Goal: Task Accomplishment & Management: Manage account settings

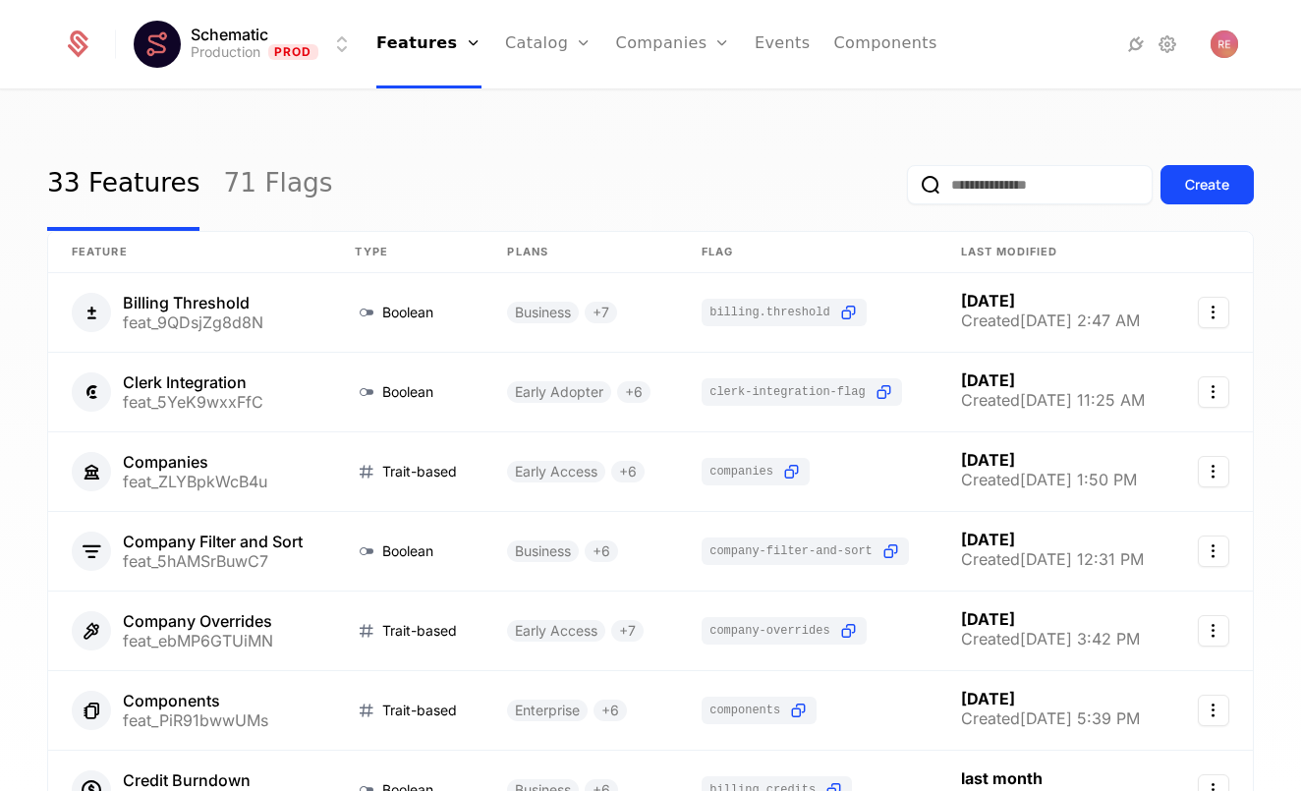
click at [657, 57] on link "Companies" at bounding box center [673, 44] width 115 height 88
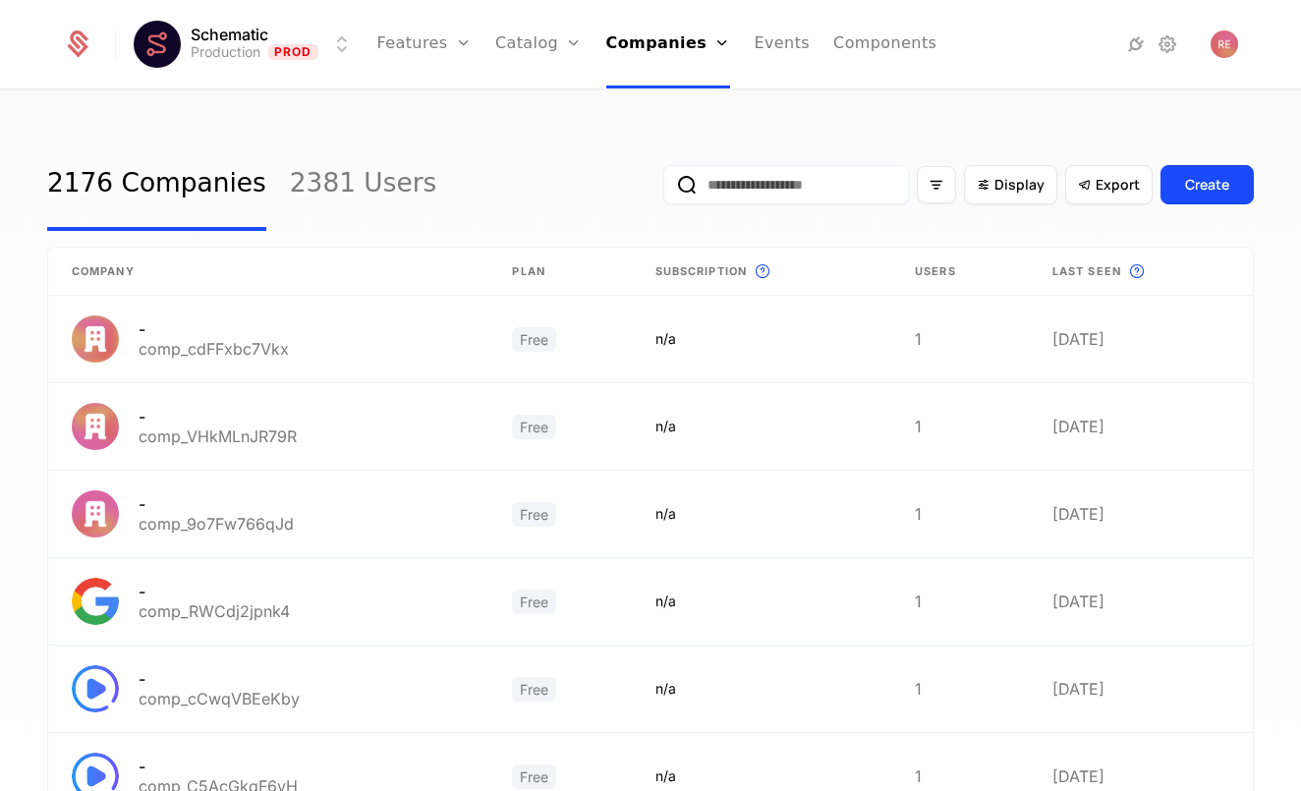
click at [710, 186] on input "email" at bounding box center [786, 184] width 246 height 39
click at [663, 189] on button "submit" at bounding box center [663, 189] width 0 height 0
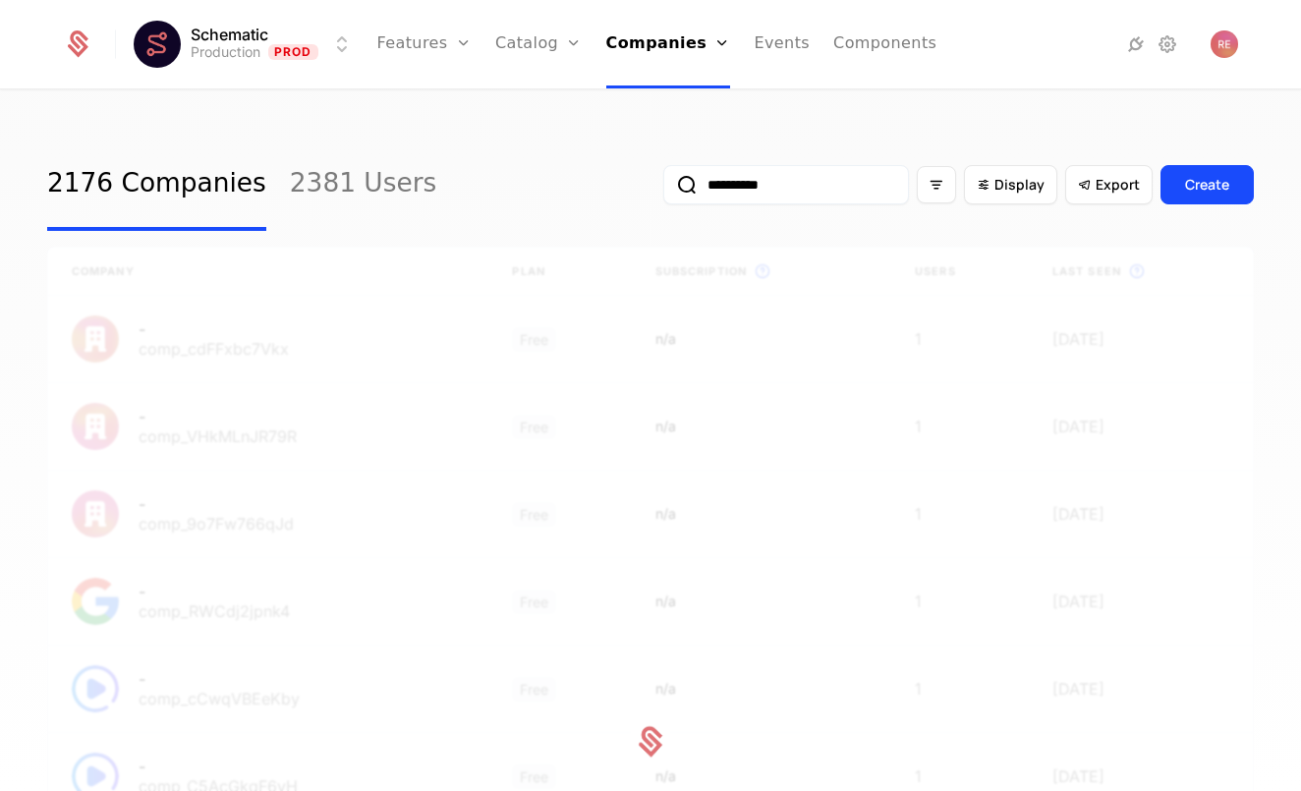
type input "*********"
click at [663, 189] on button "submit" at bounding box center [663, 189] width 0 height 0
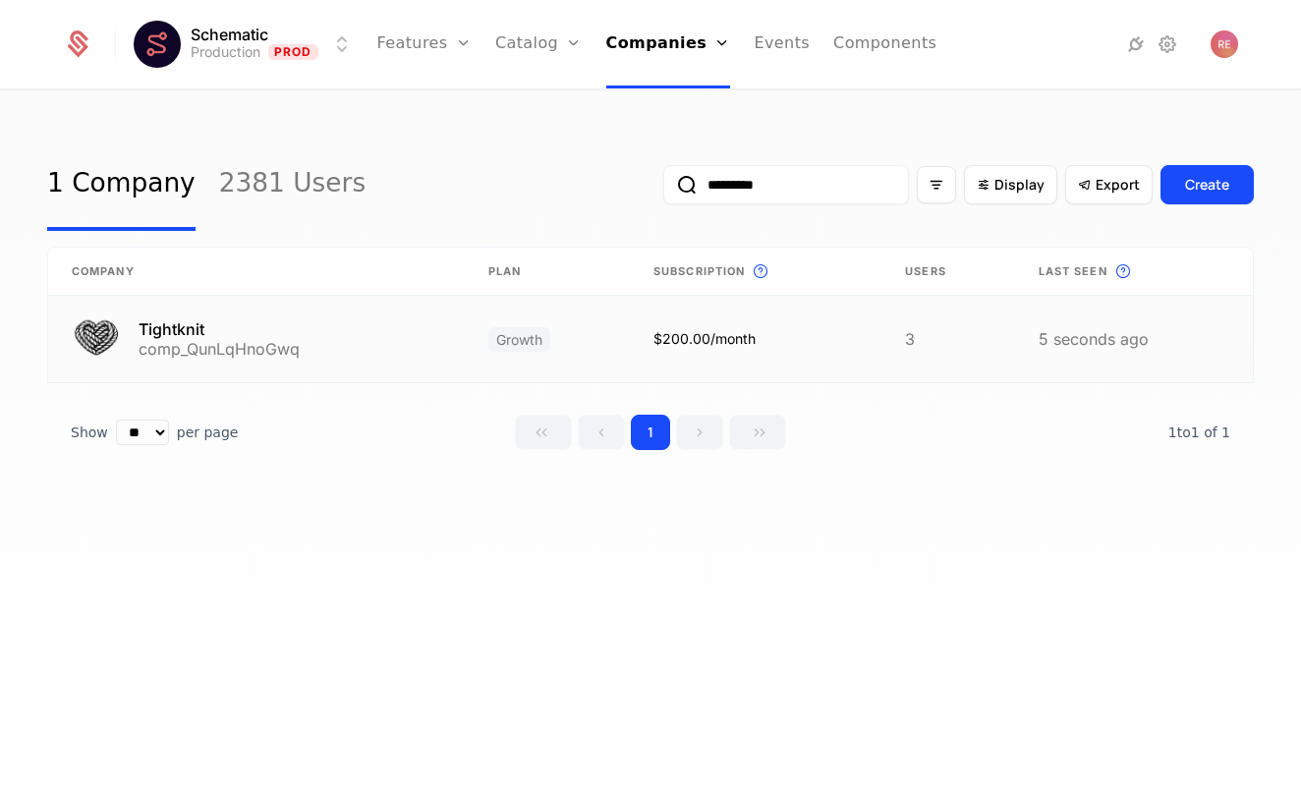
click at [281, 331] on link at bounding box center [256, 339] width 416 height 86
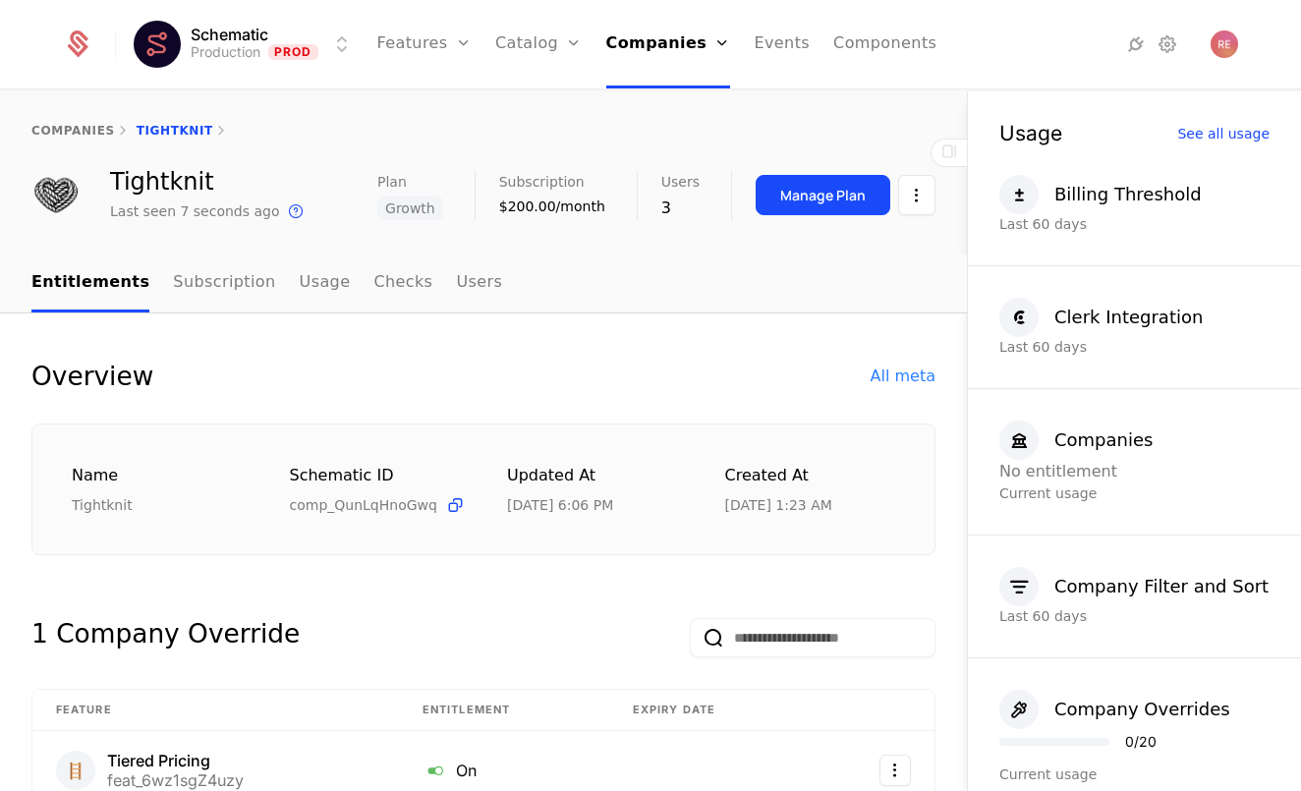
click at [246, 290] on link "Subscription" at bounding box center [224, 283] width 102 height 58
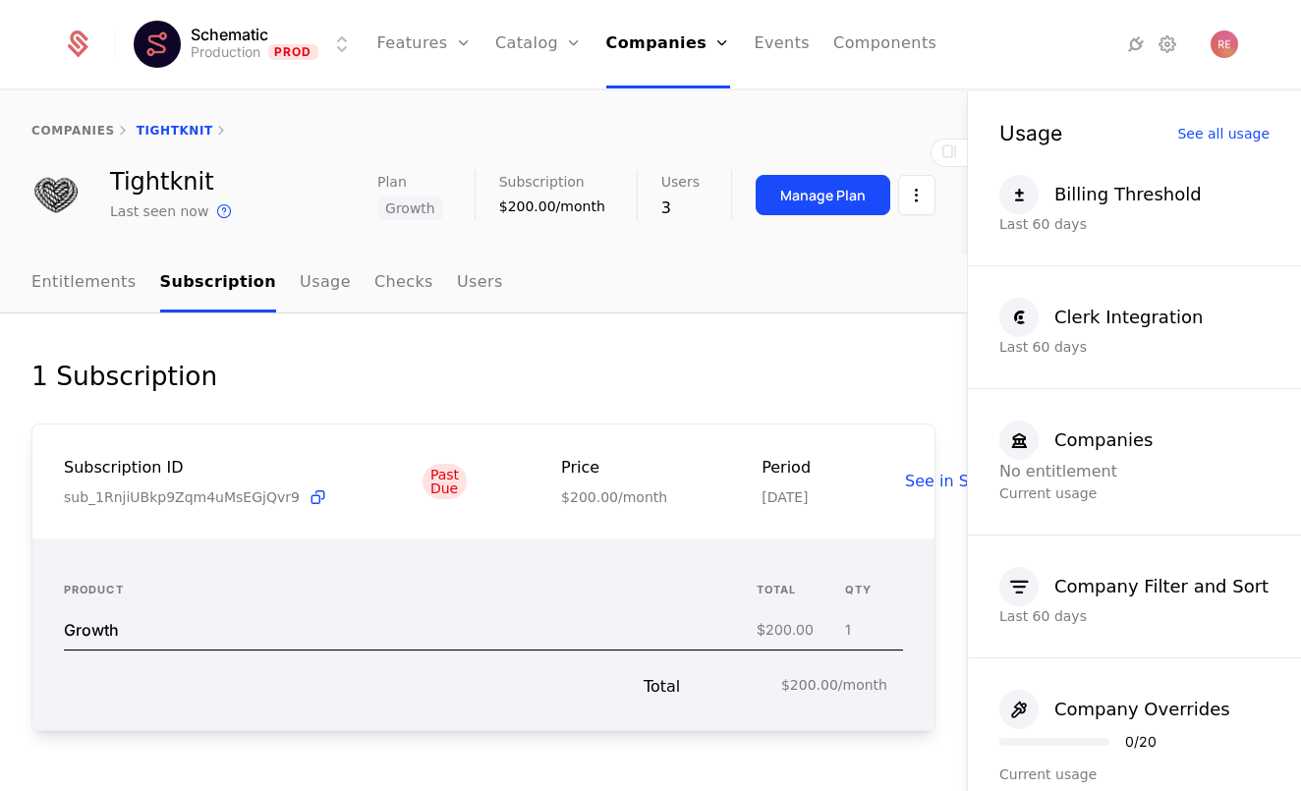
click at [309, 290] on link "Usage" at bounding box center [325, 283] width 51 height 58
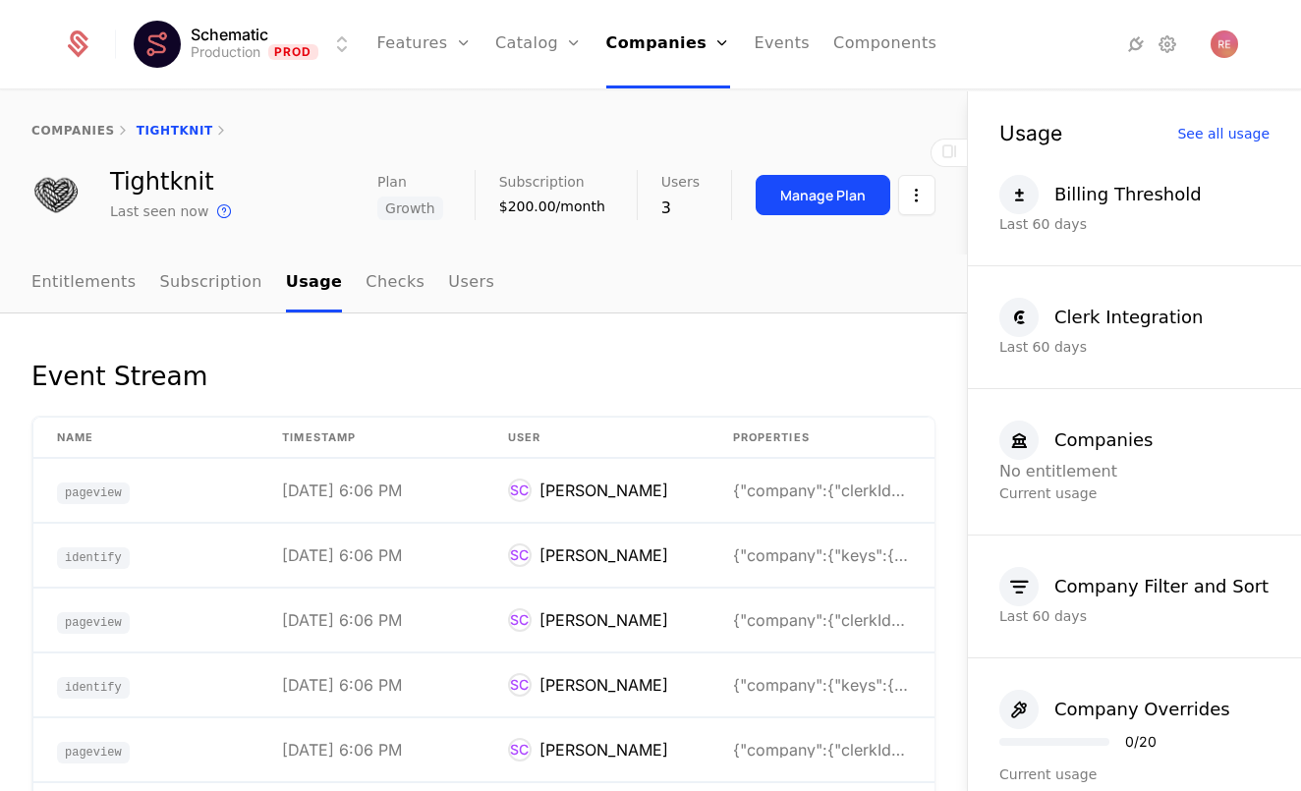
click at [45, 271] on link "Entitlements" at bounding box center [83, 283] width 105 height 58
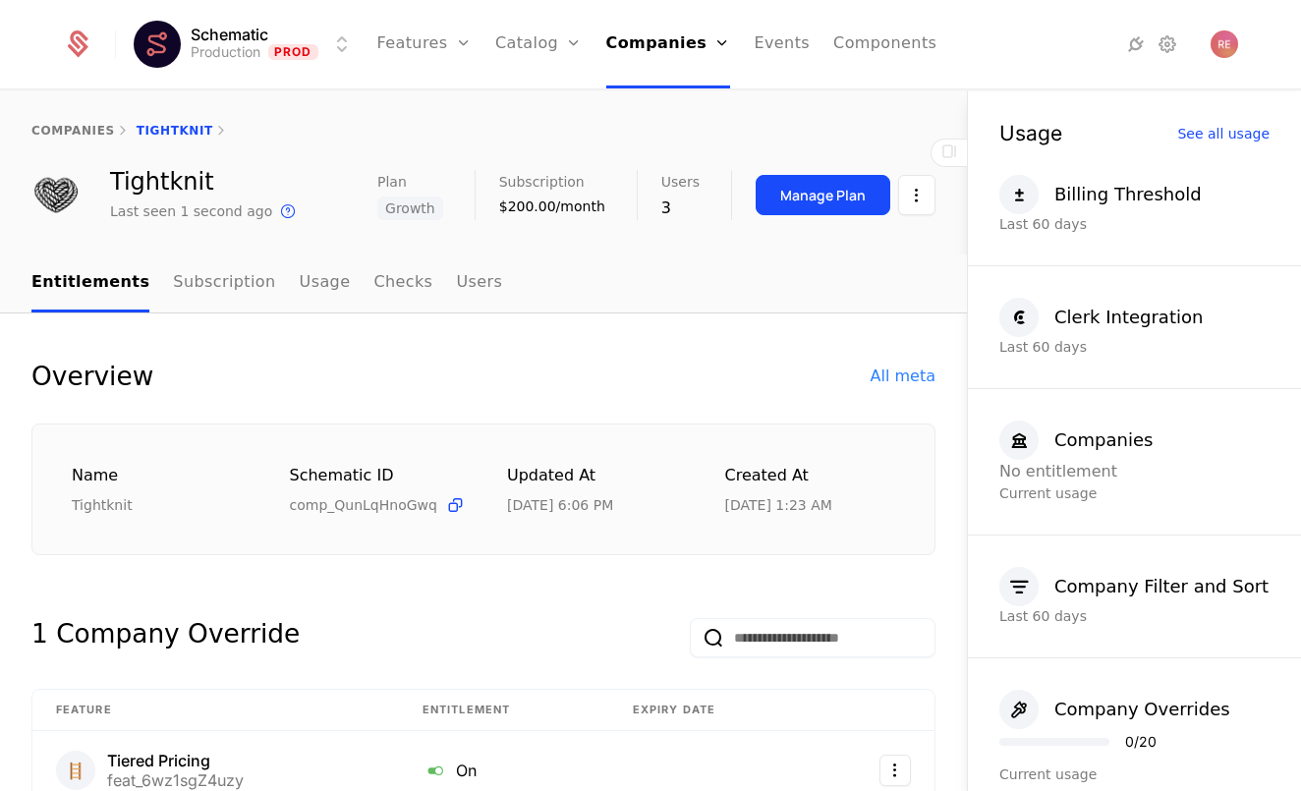
scroll to position [214, 0]
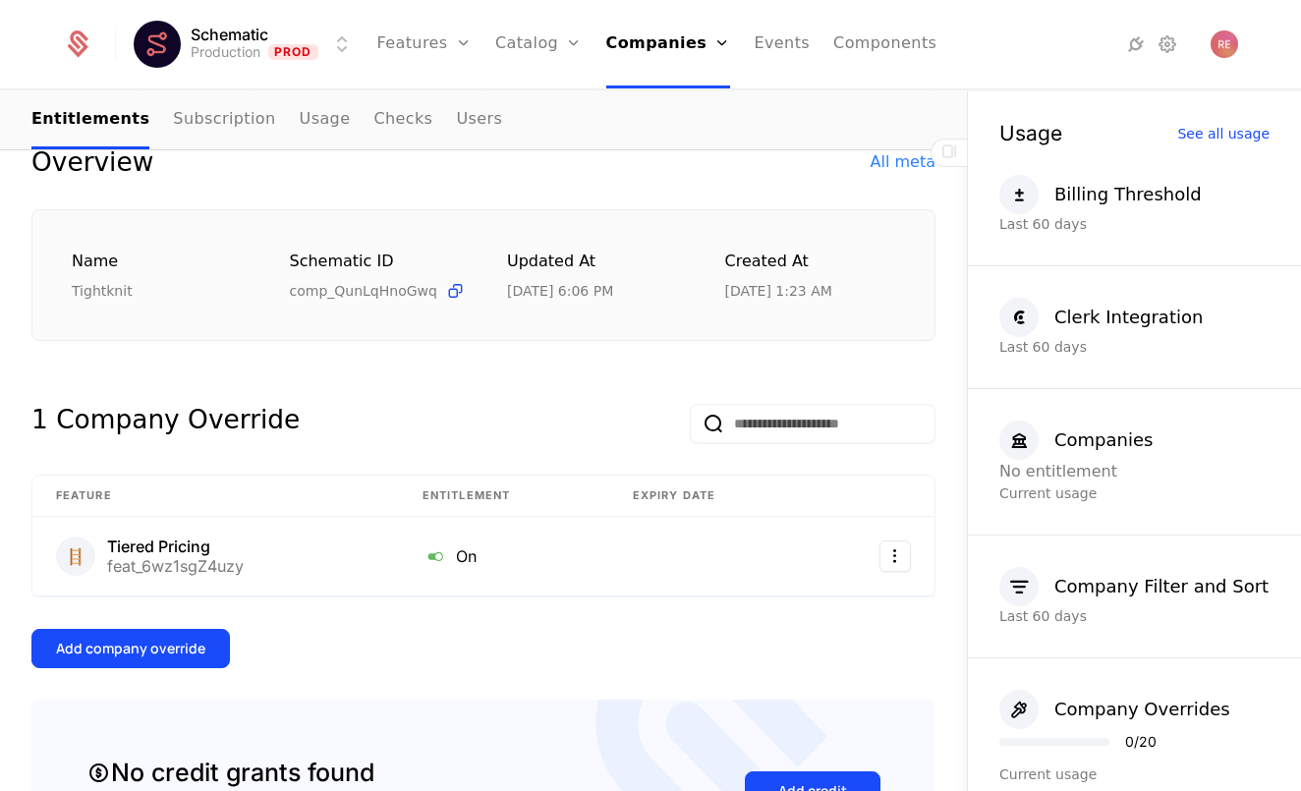
click at [195, 647] on div "Add company override" at bounding box center [130, 648] width 149 height 20
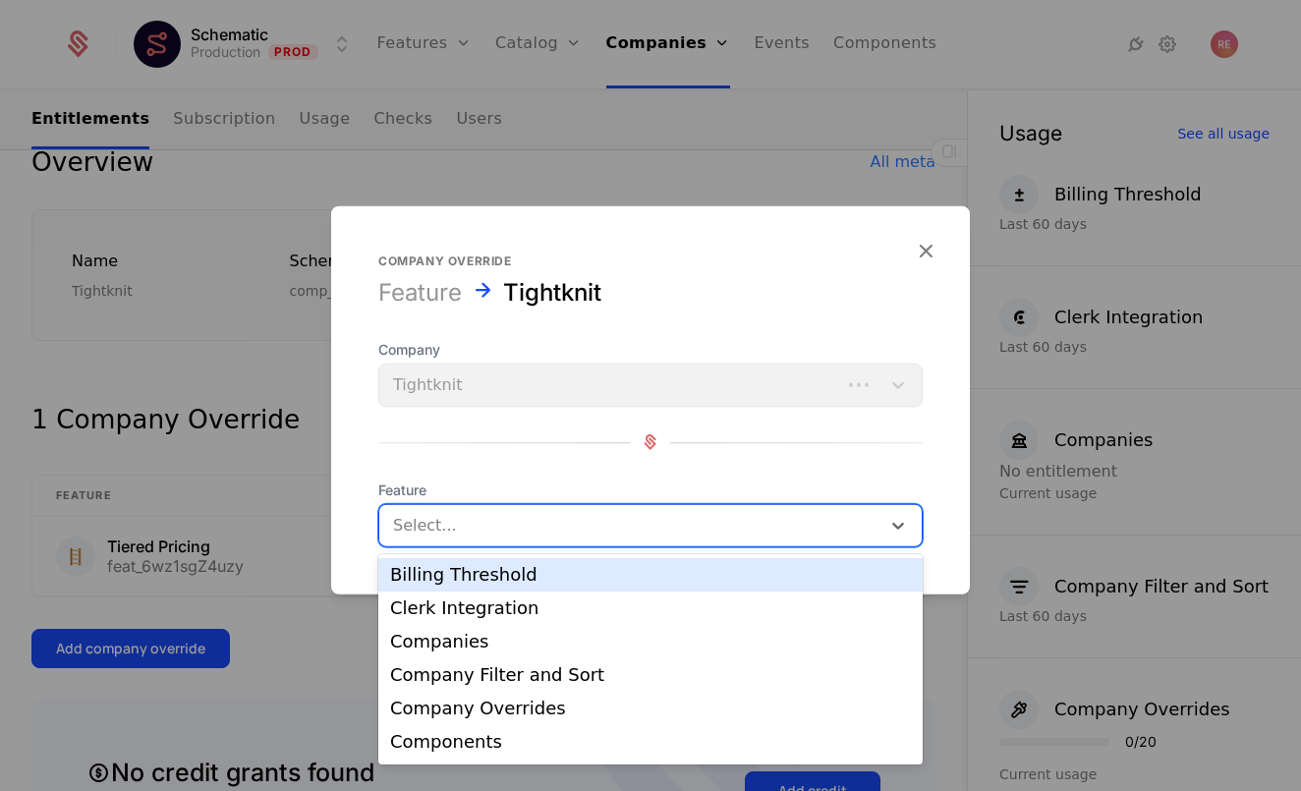
click at [495, 544] on div "Select..." at bounding box center [650, 524] width 544 height 43
type input "**"
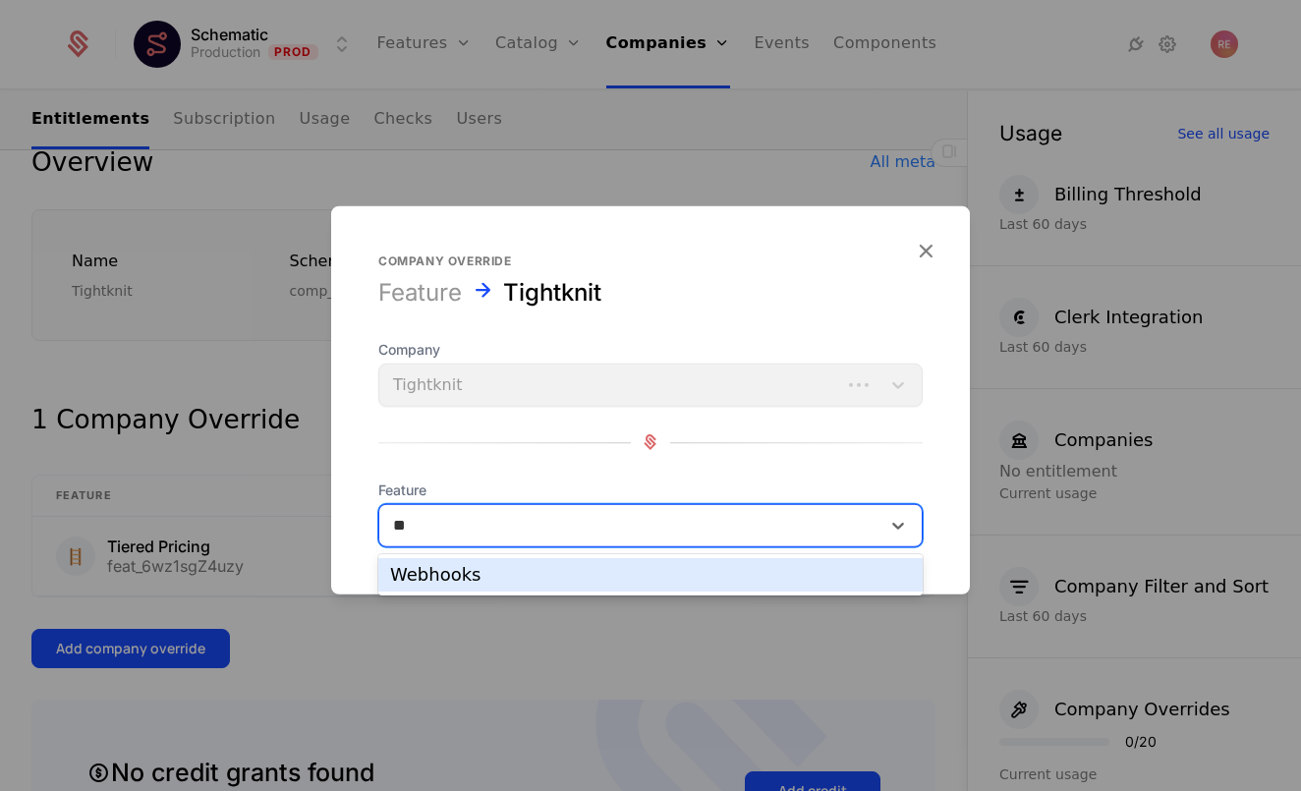
click at [484, 583] on div "Webhooks" at bounding box center [650, 574] width 544 height 33
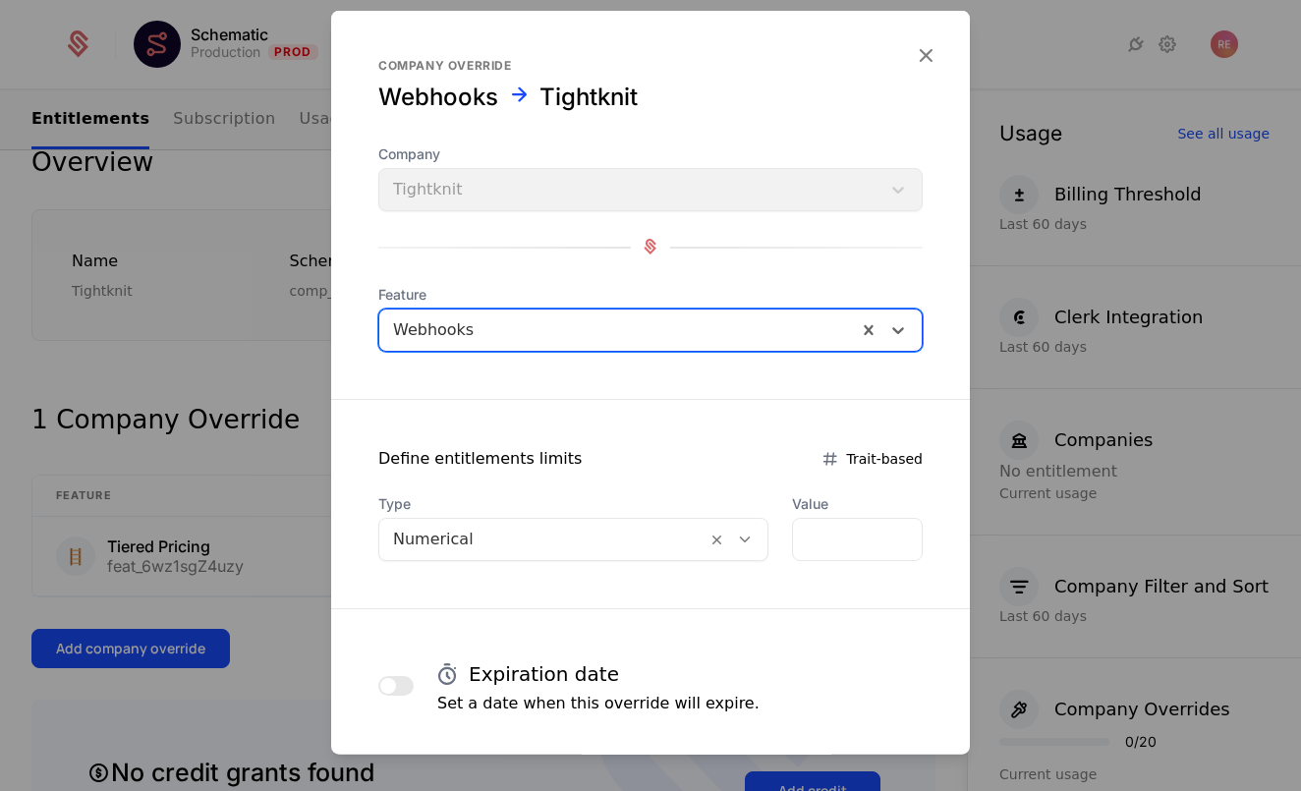
click at [291, 523] on div at bounding box center [650, 395] width 1301 height 791
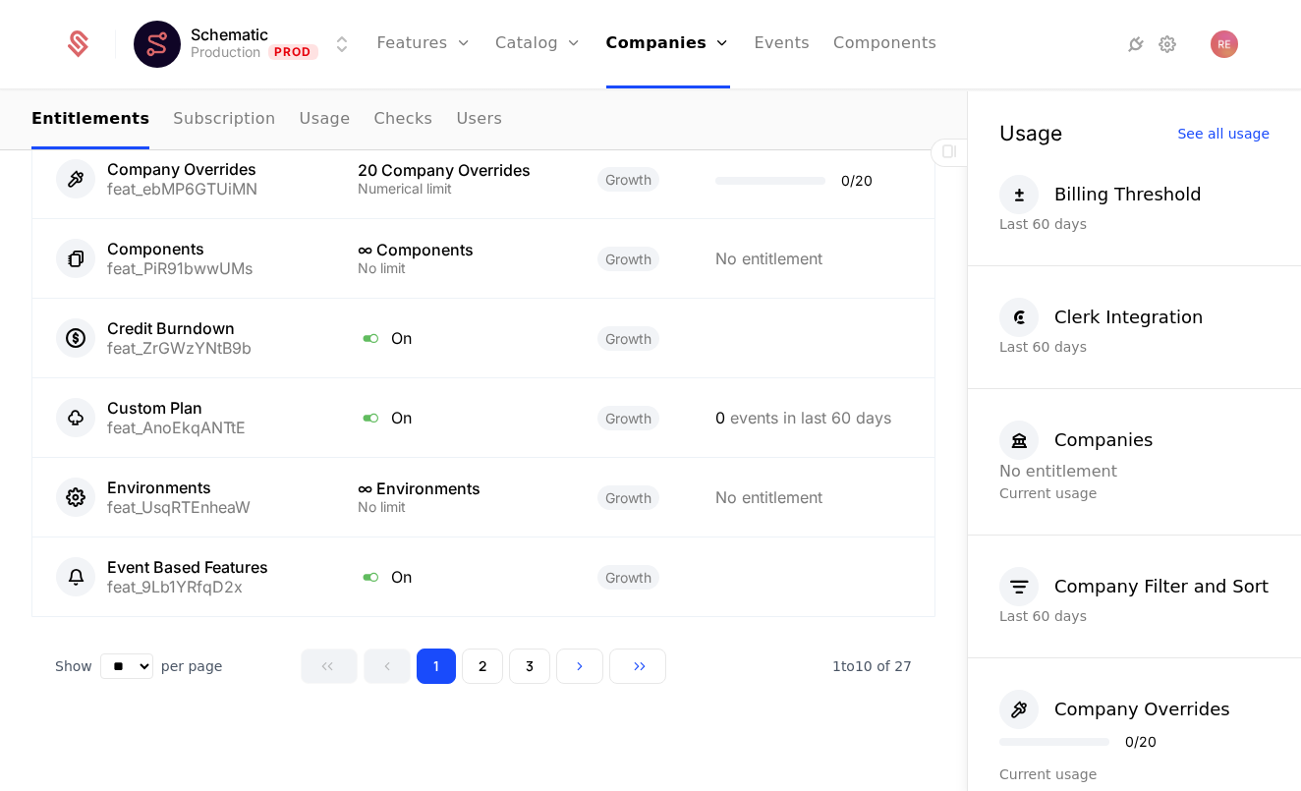
scroll to position [1703, 0]
click at [499, 677] on button "2" at bounding box center [482, 666] width 41 height 35
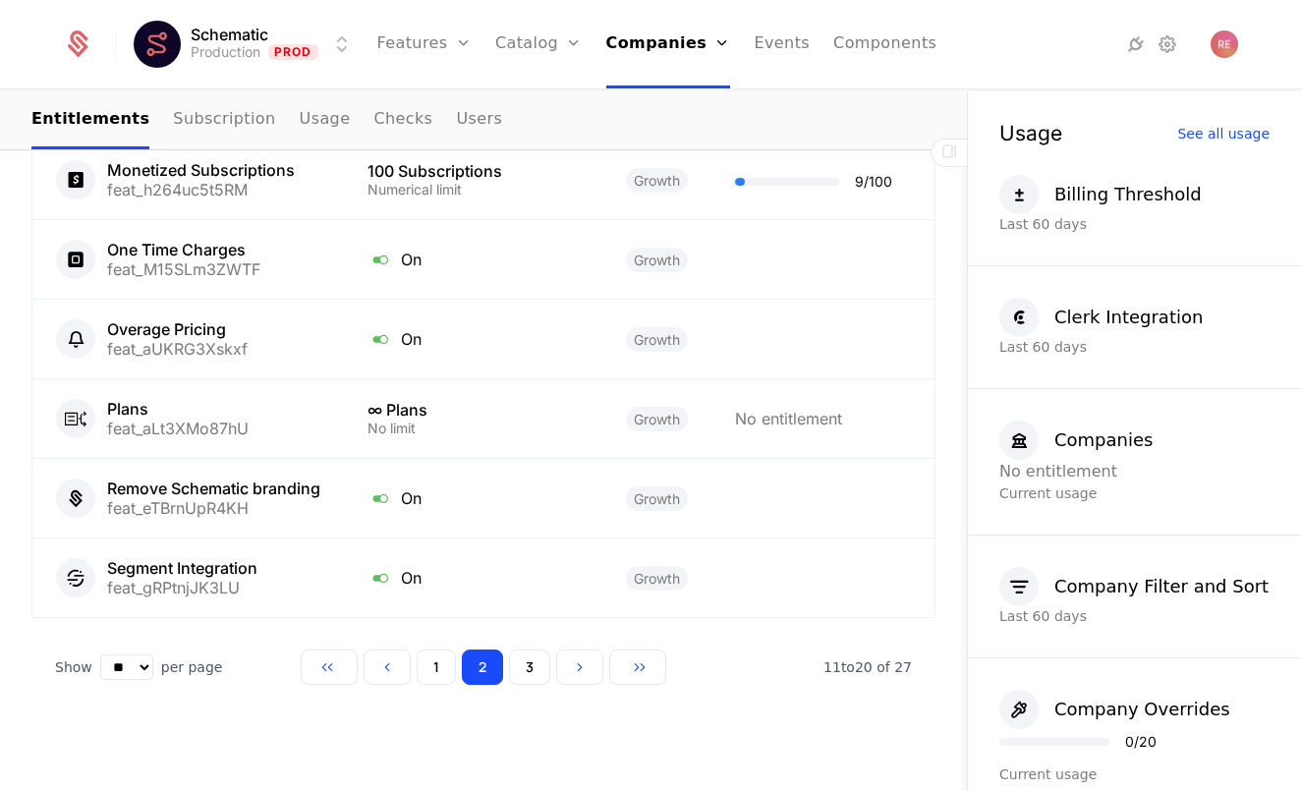
click at [530, 668] on button "3" at bounding box center [529, 666] width 41 height 35
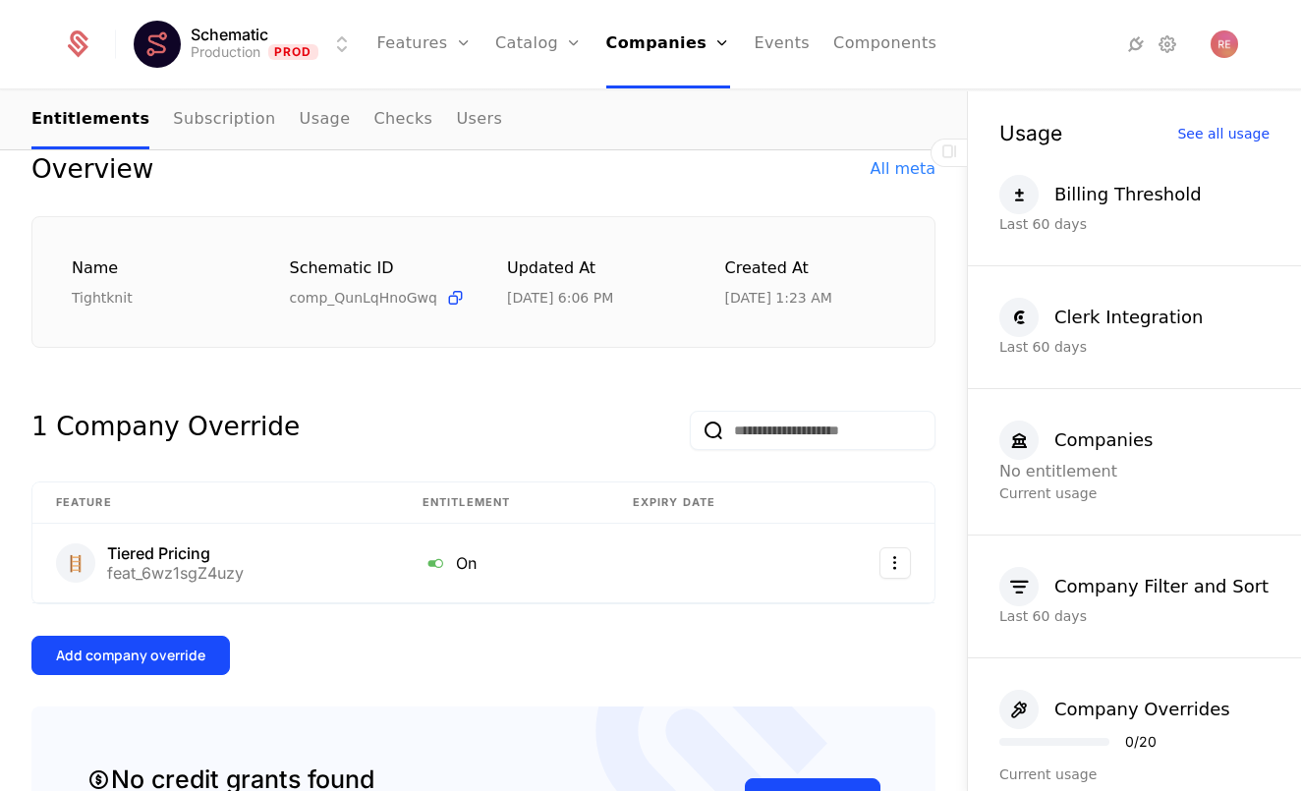
scroll to position [242, 0]
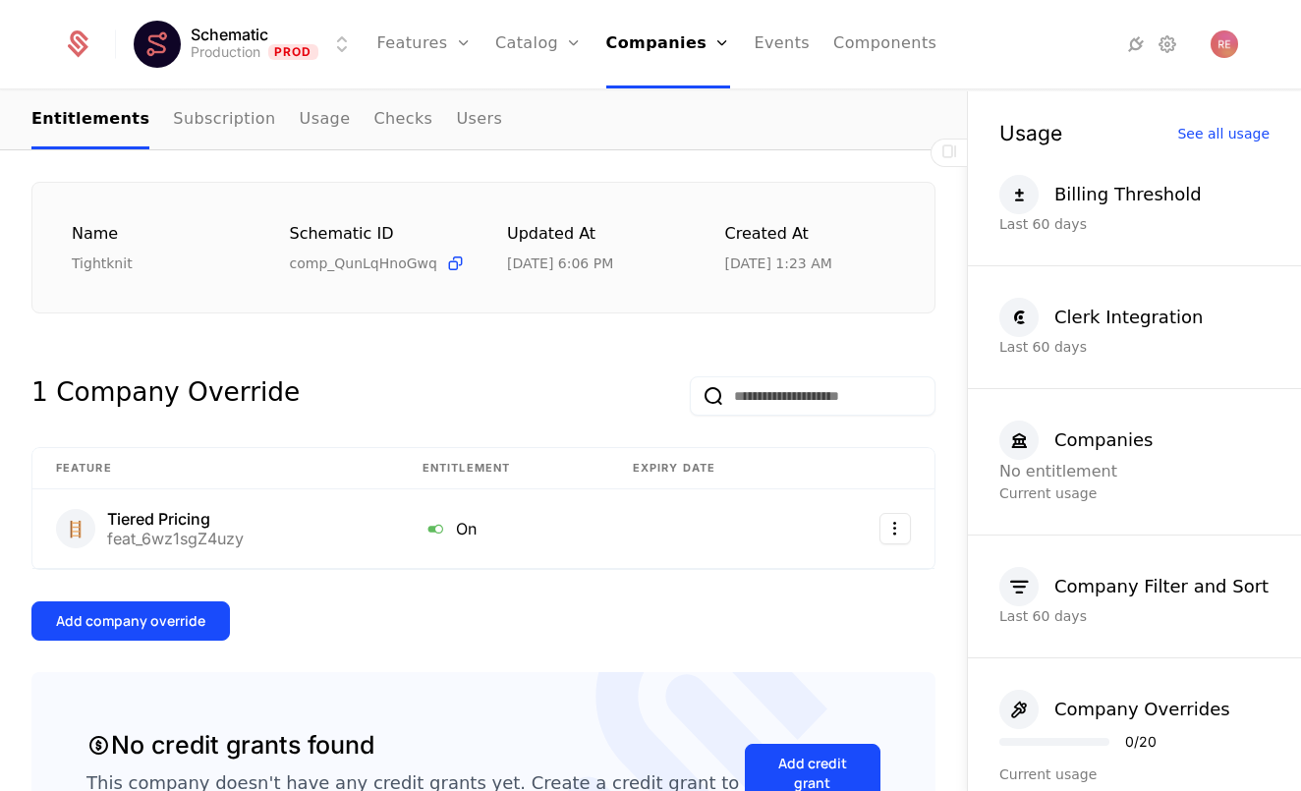
click at [102, 628] on div "Add company override" at bounding box center [130, 621] width 149 height 20
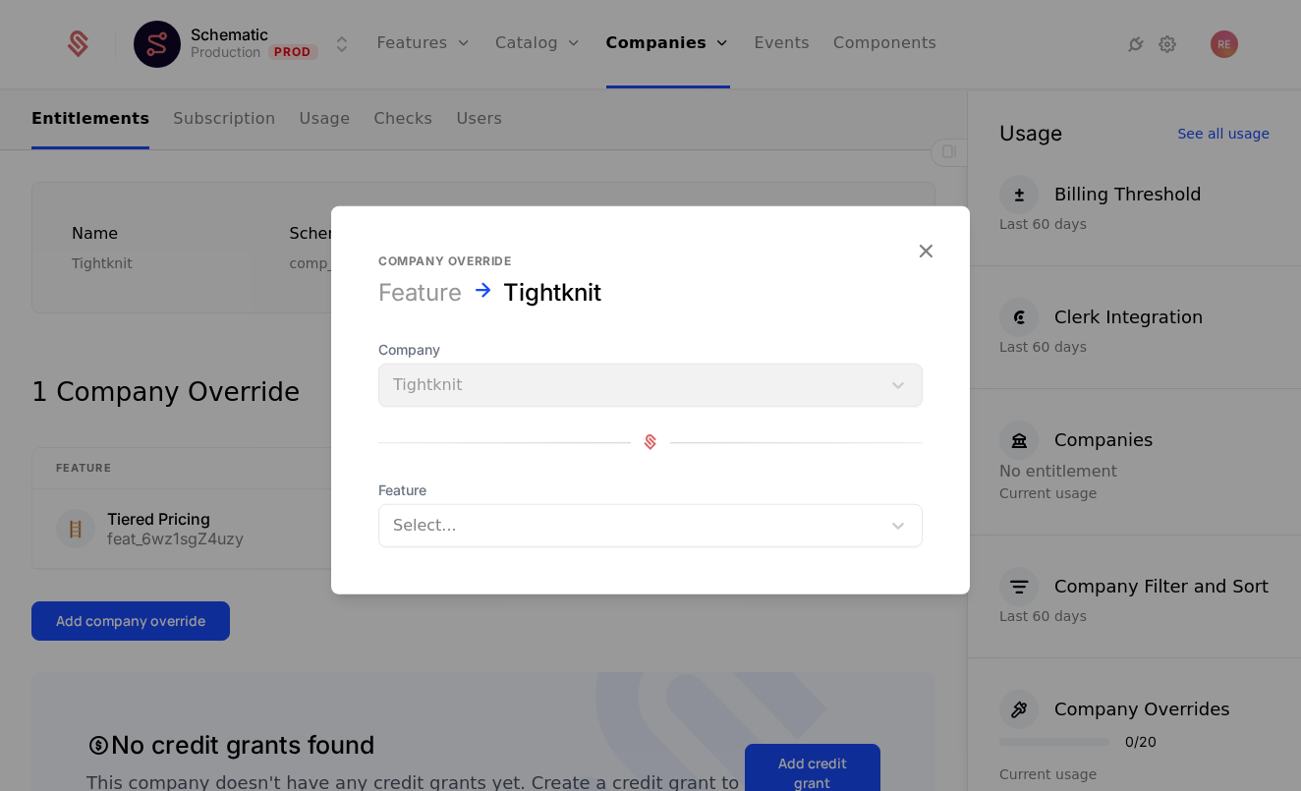
click at [419, 563] on form "Company override Feature Tightknit Company Tightknit Feature Select..." at bounding box center [650, 399] width 638 height 388
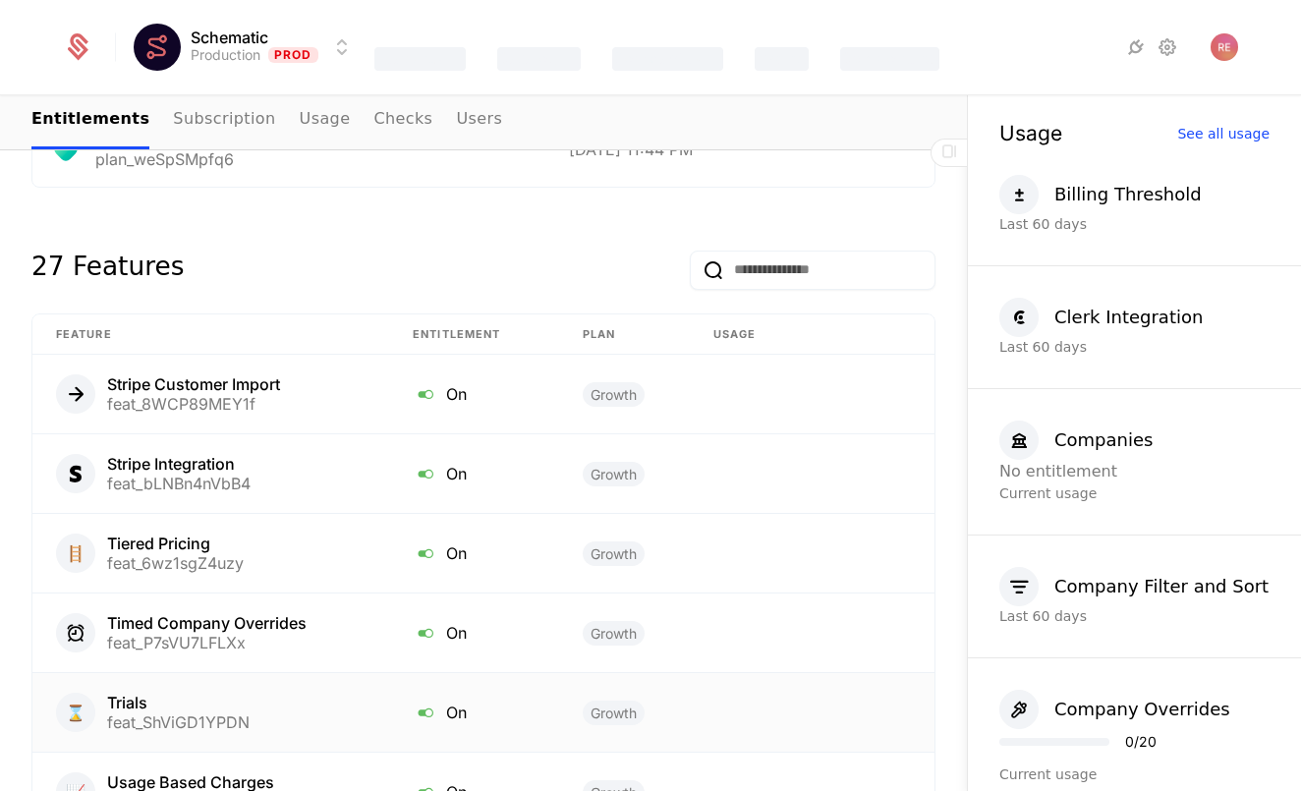
scroll to position [416, 0]
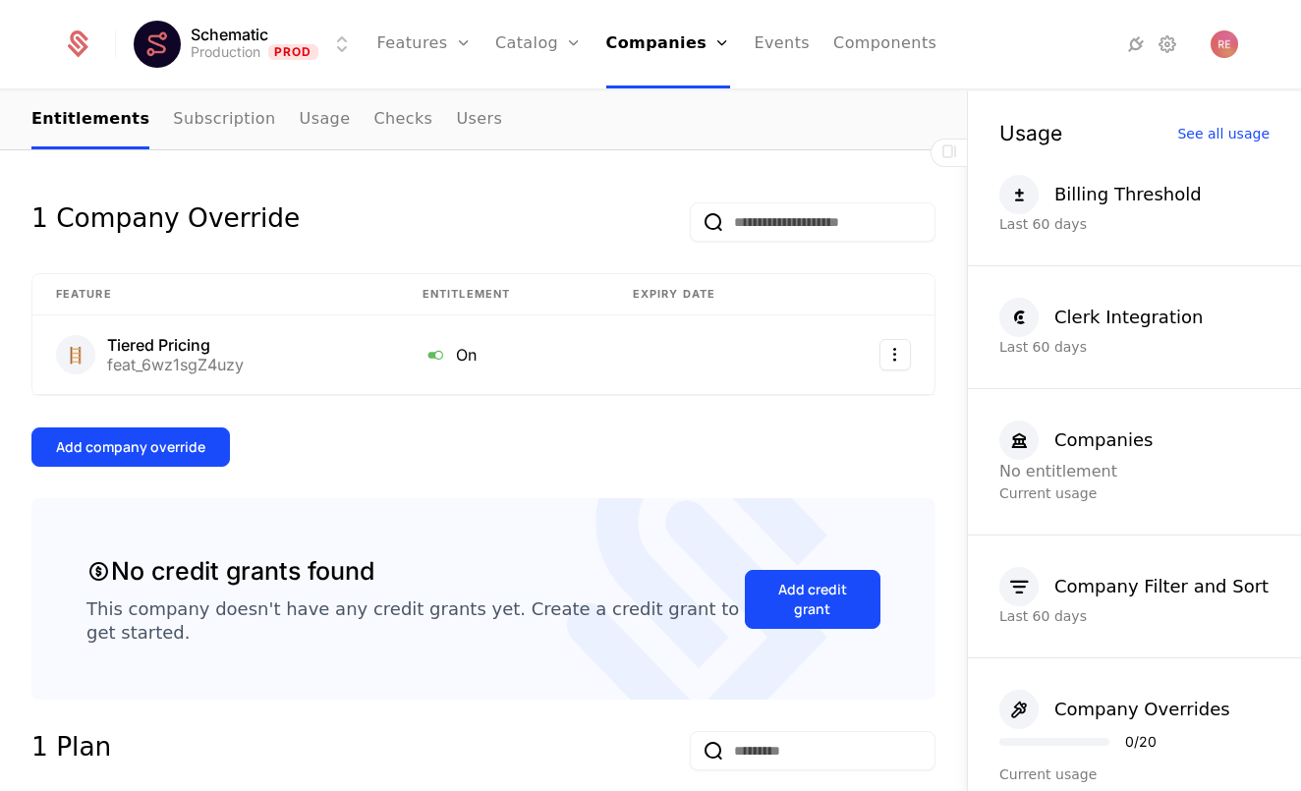
click at [792, 594] on div "Add credit grant" at bounding box center [812, 599] width 86 height 39
click at [186, 429] on button "Add company override" at bounding box center [130, 446] width 198 height 39
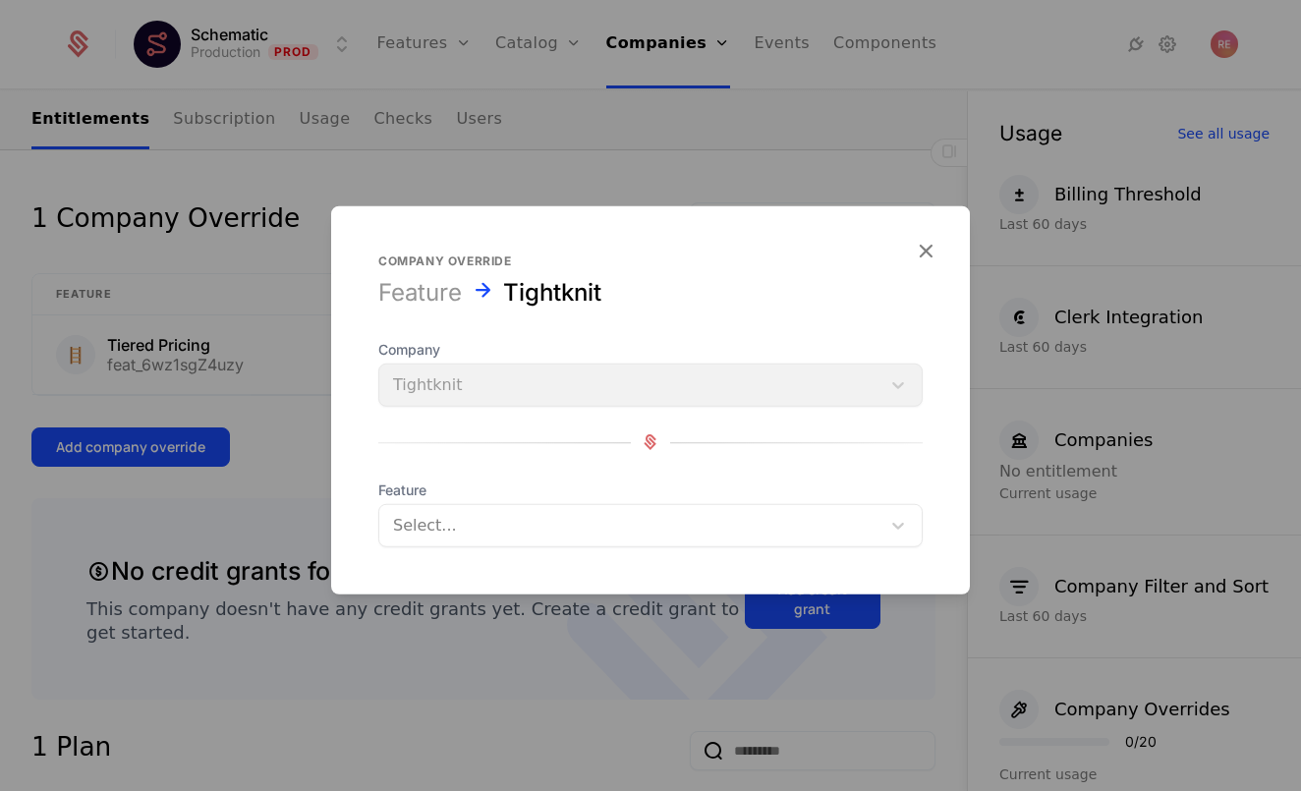
click at [526, 499] on div "Feature Select..." at bounding box center [650, 512] width 544 height 67
click at [521, 515] on div at bounding box center [629, 525] width 473 height 28
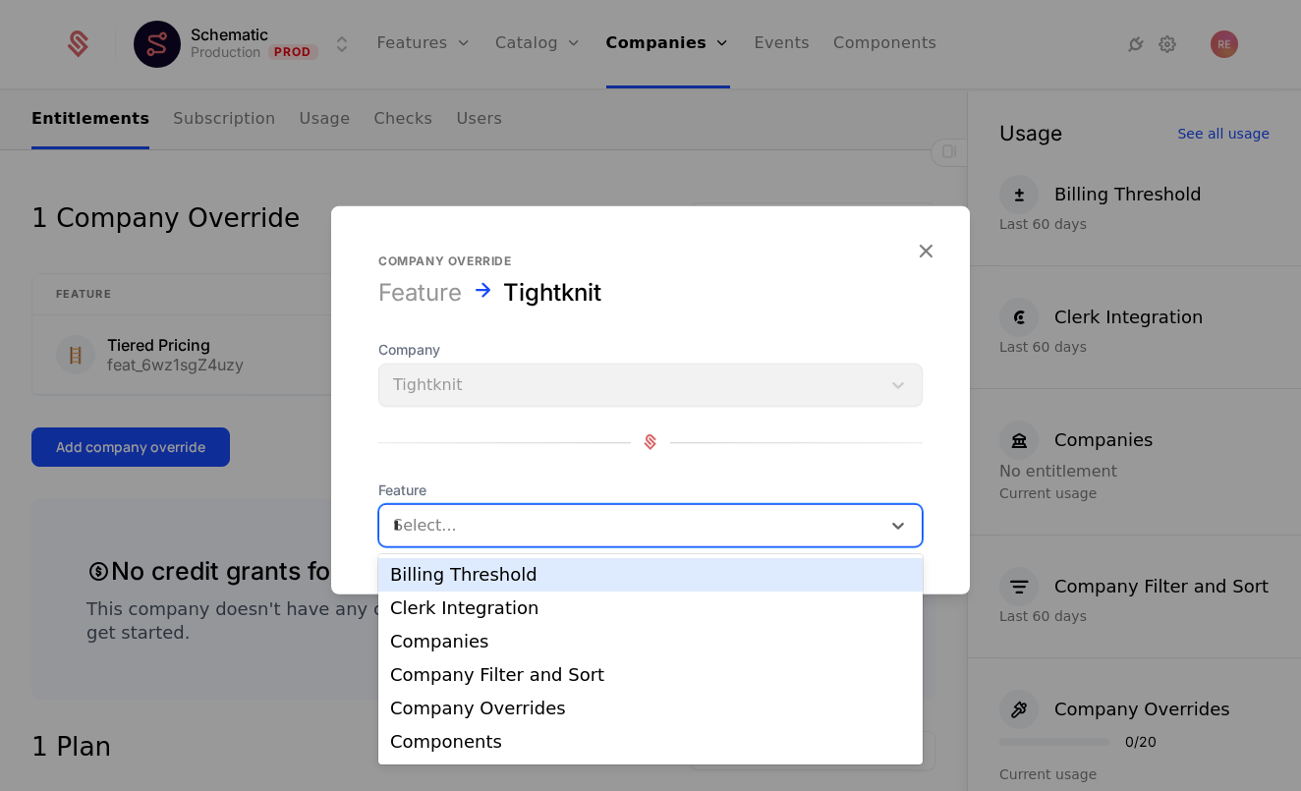
type input "**"
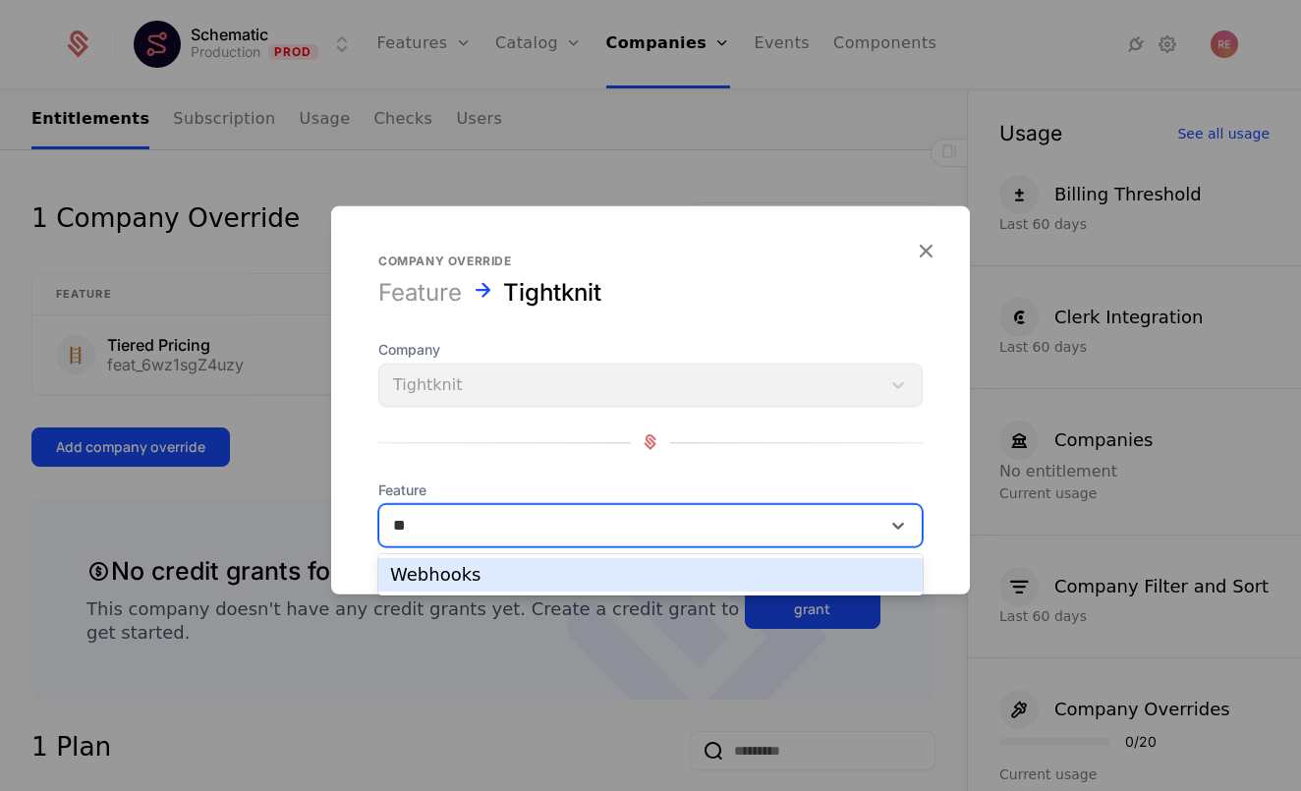
click at [489, 586] on div "Webhooks" at bounding box center [650, 574] width 544 height 33
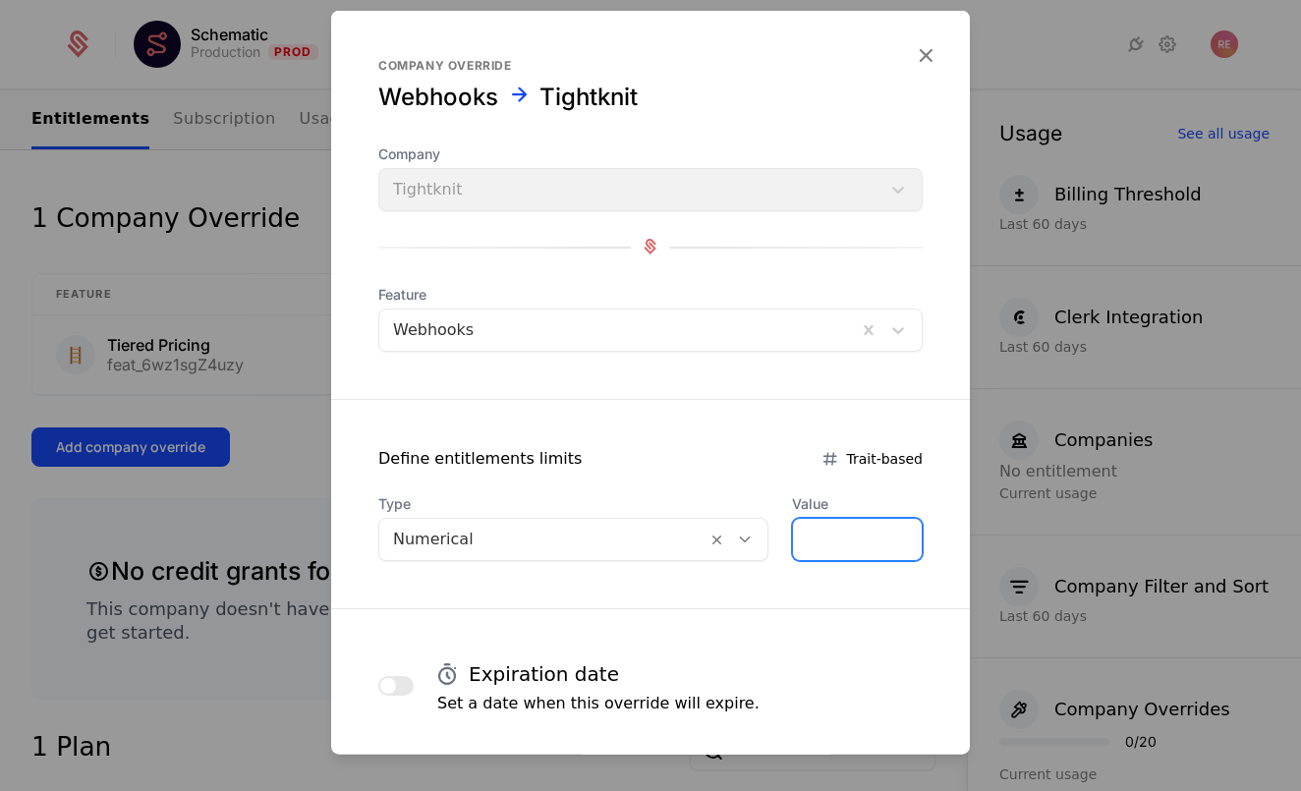
drag, startPoint x: 846, startPoint y: 534, endPoint x: 742, endPoint y: 535, distance: 104.1
click at [743, 535] on div "Type Numerical Value *" at bounding box center [650, 526] width 544 height 67
type input "*"
click at [736, 466] on div "Define entitlements limits Trait-based" at bounding box center [650, 458] width 638 height 24
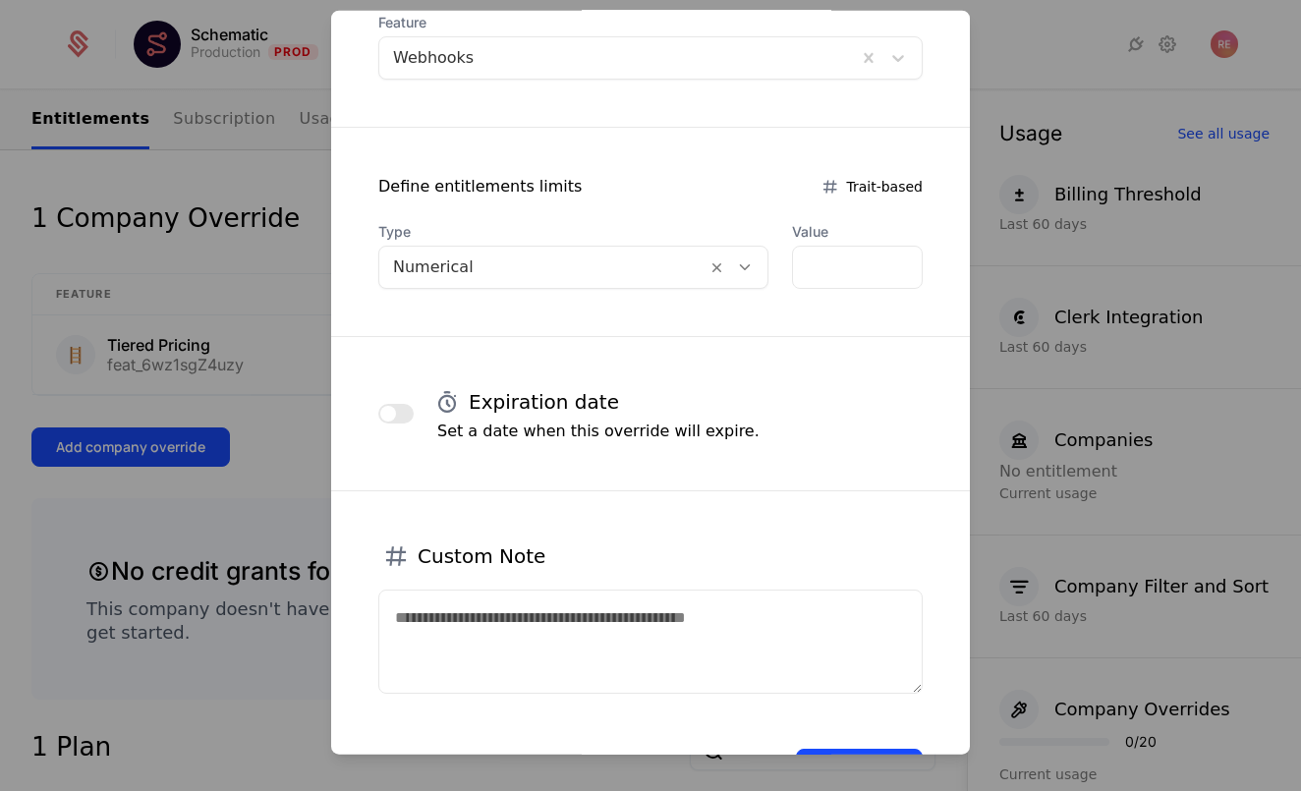
scroll to position [315, 0]
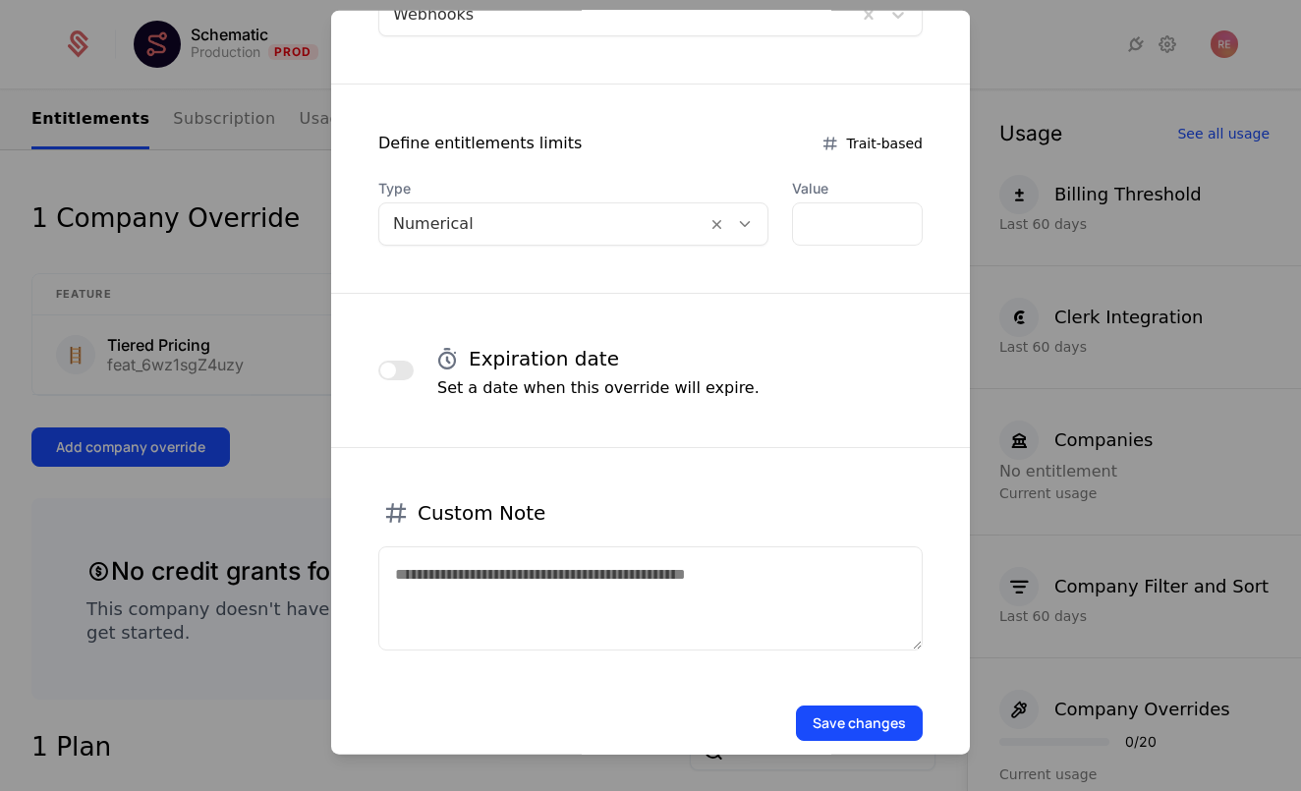
click at [829, 724] on button "Save changes" at bounding box center [859, 721] width 127 height 35
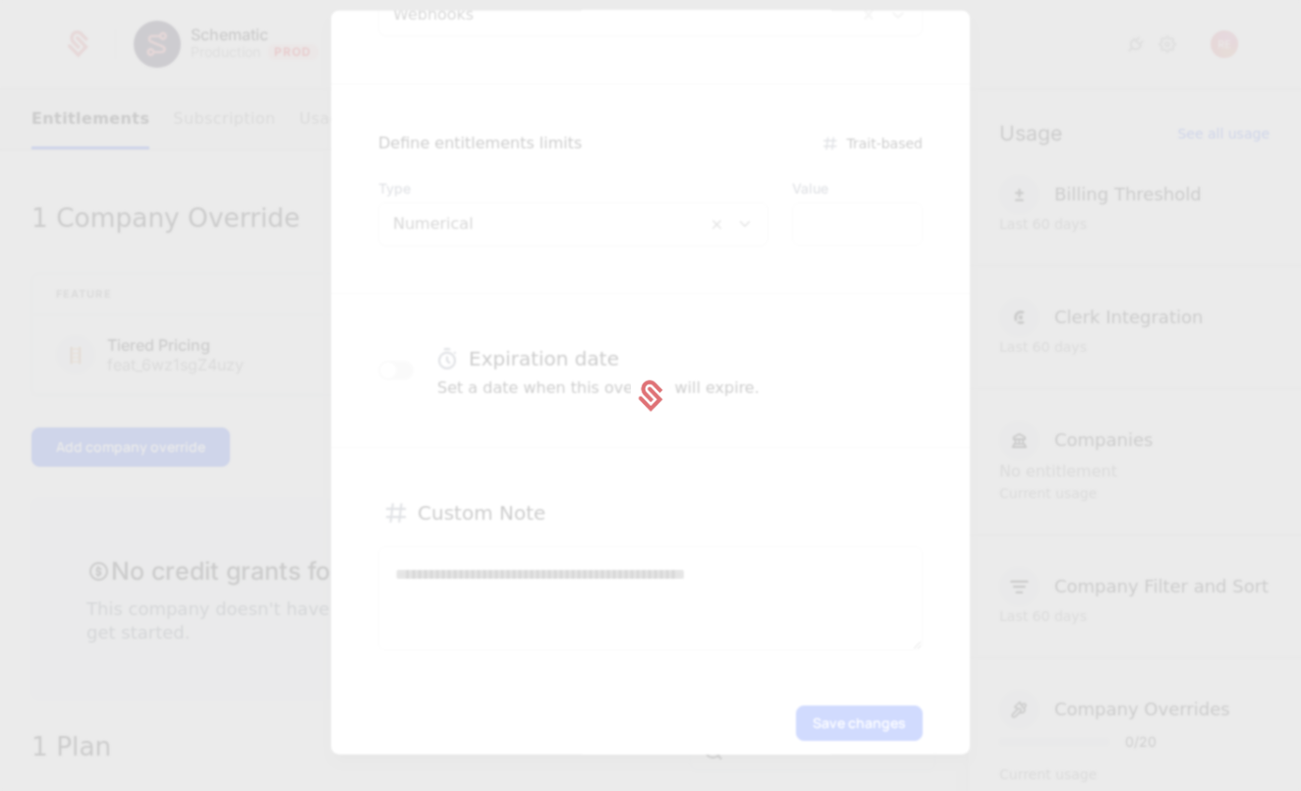
scroll to position [0, 0]
